Goal: Find specific page/section: Find specific page/section

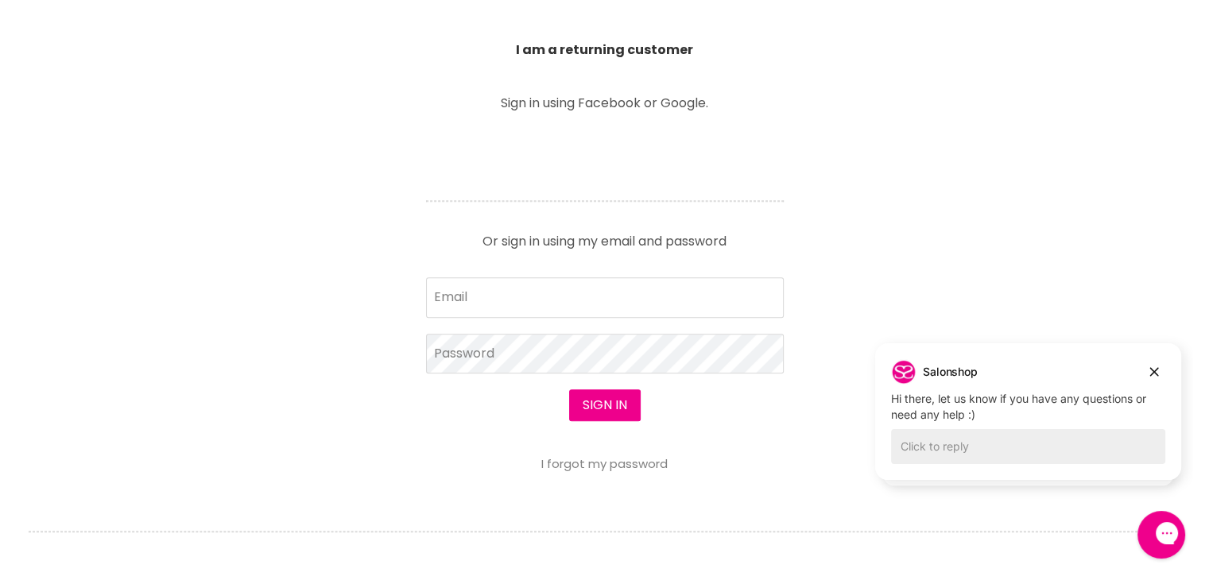
scroll to position [636, 0]
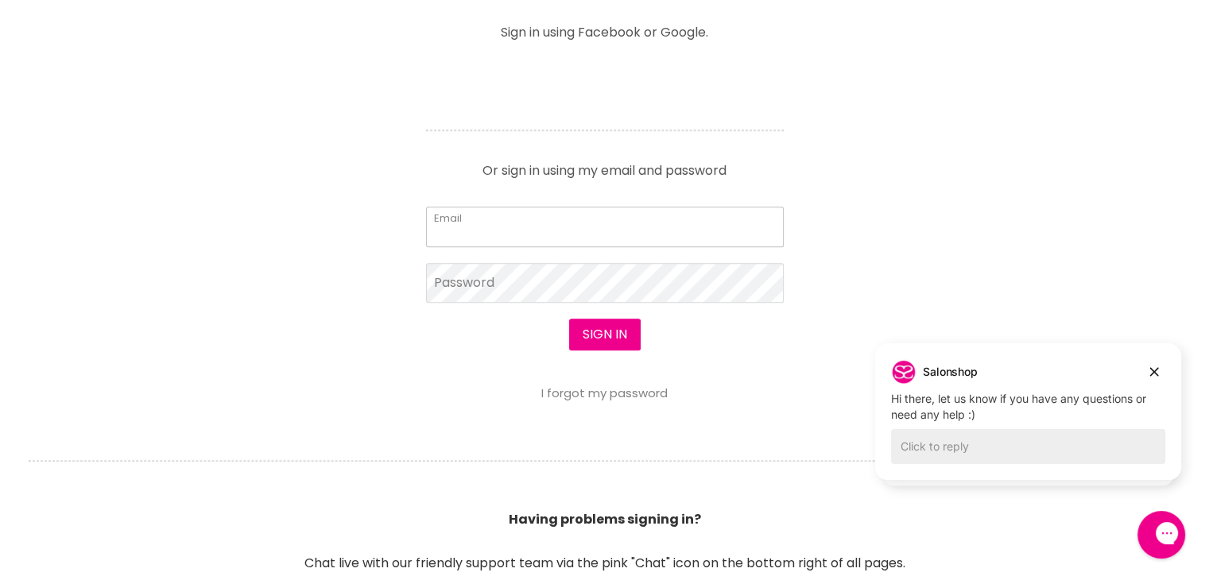
click at [533, 230] on input "Email" at bounding box center [605, 227] width 358 height 40
type input "sambochips_75@hotmail.com"
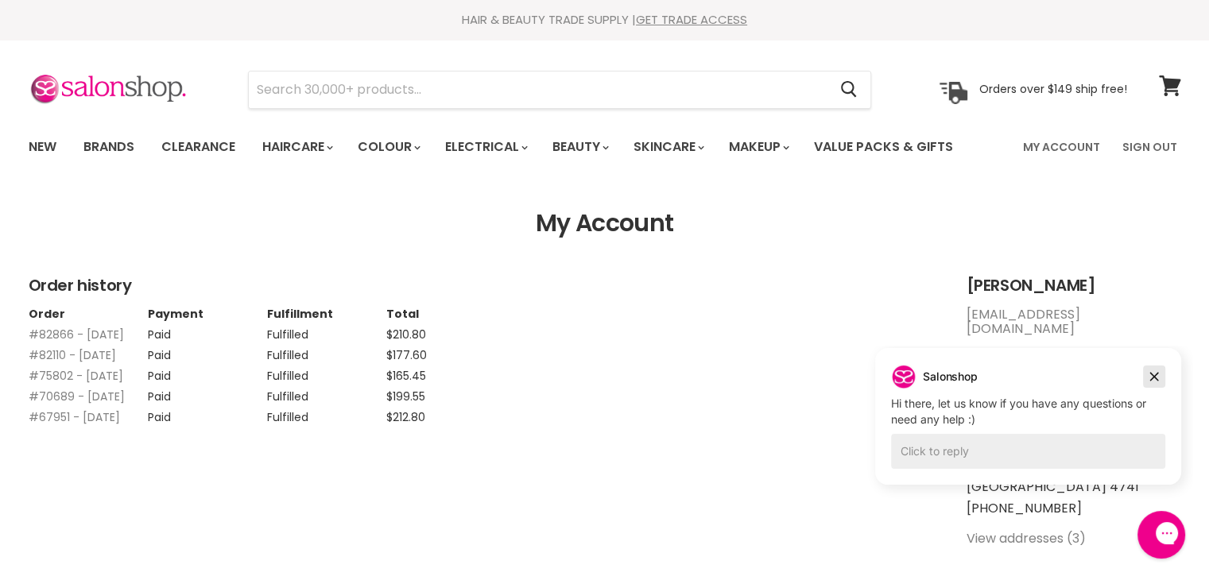
click at [1150, 374] on icon "Dismiss campaign" at bounding box center [1154, 376] width 16 height 19
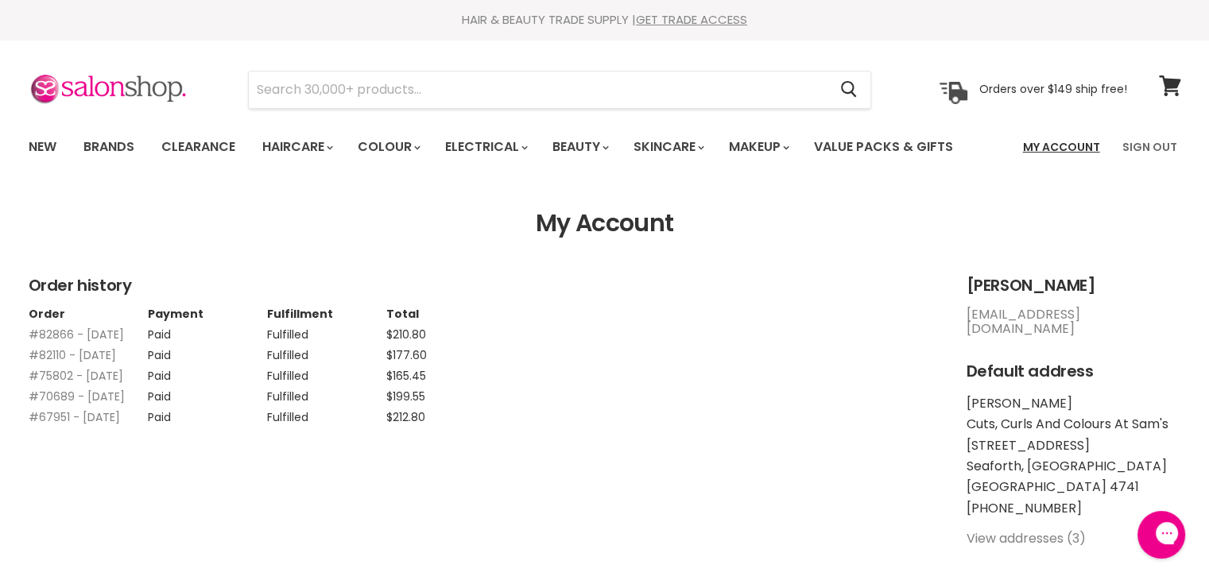
click at [1084, 145] on link "My Account" at bounding box center [1062, 146] width 96 height 33
click at [462, 88] on input "Search" at bounding box center [539, 90] width 580 height 37
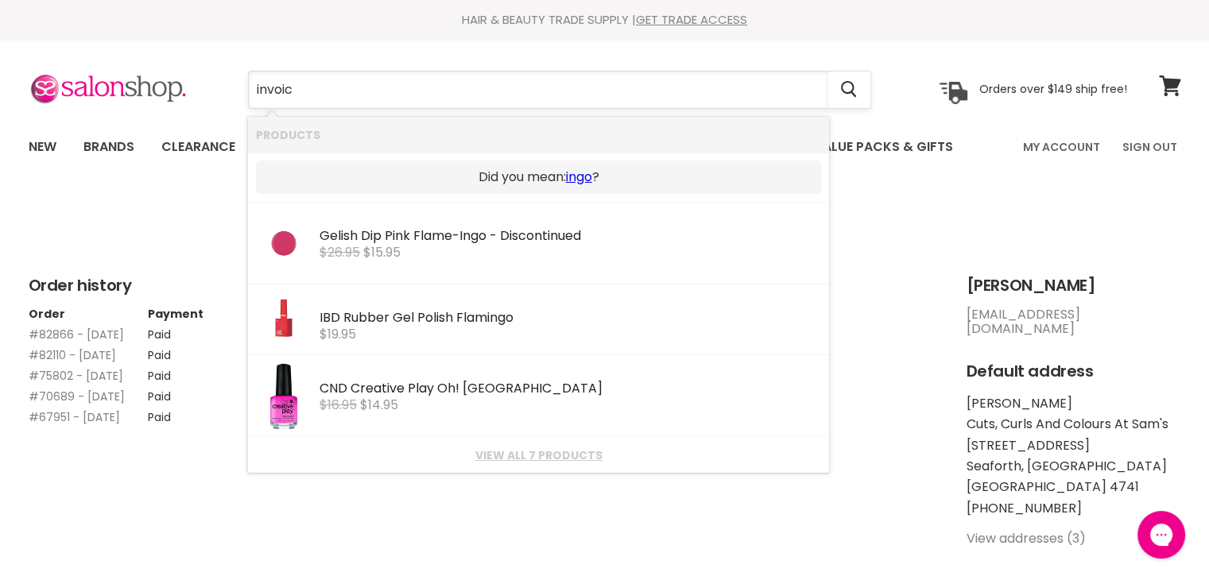
type input "invoice"
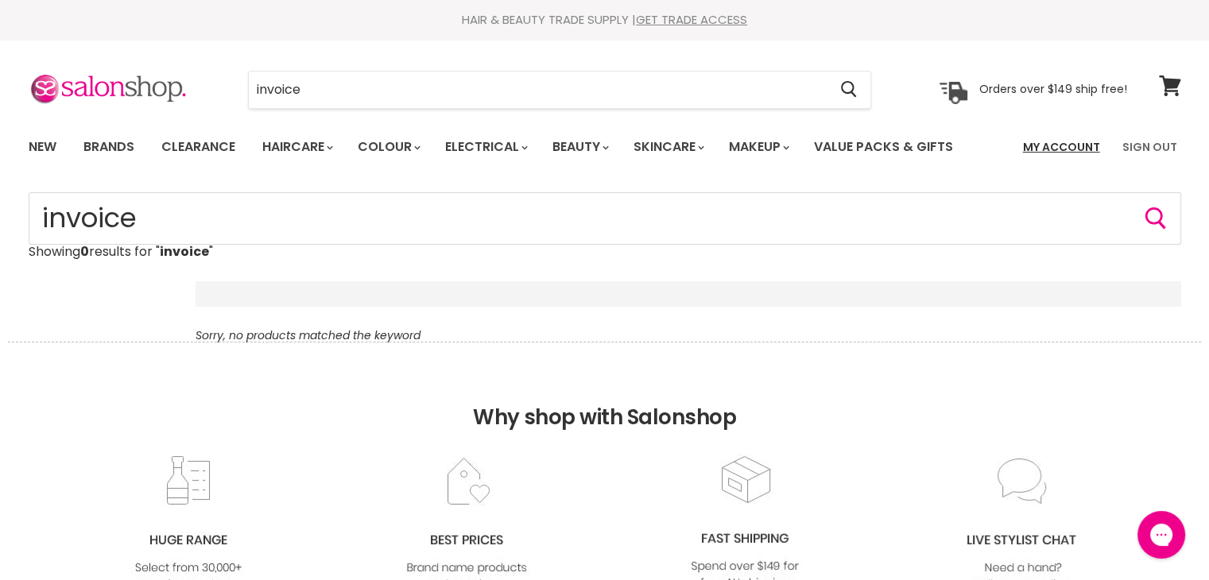
click at [1078, 141] on link "My Account" at bounding box center [1062, 146] width 96 height 33
